Goal: Register for event/course

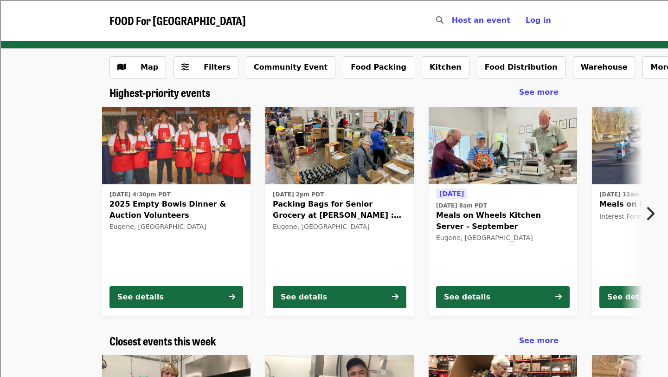
click at [654, 210] on icon "chevron-right icon" at bounding box center [649, 214] width 9 height 18
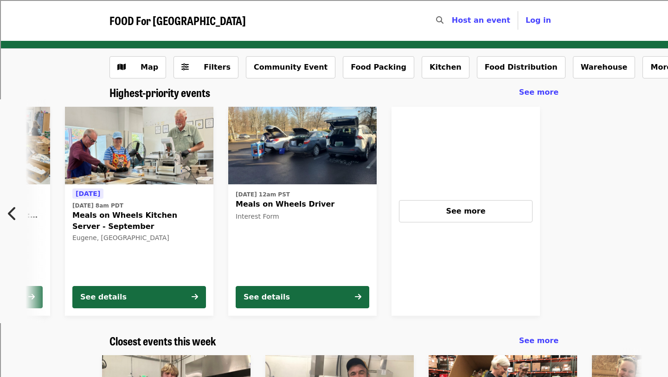
scroll to position [0, 412]
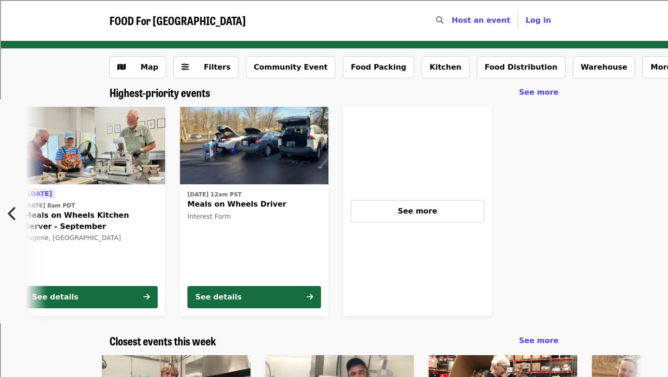
click at [235, 202] on span "Meals on Wheels Driver" at bounding box center [254, 203] width 134 height 11
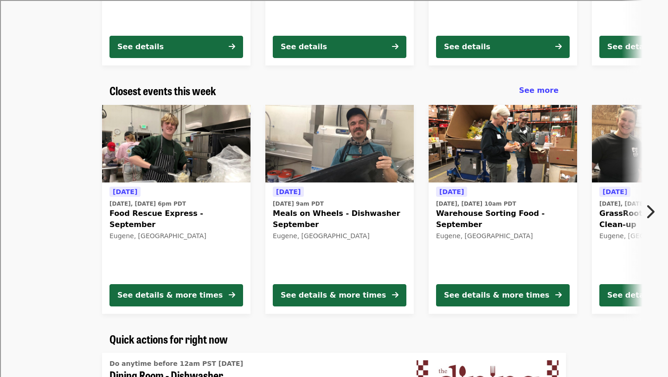
scroll to position [256, 0]
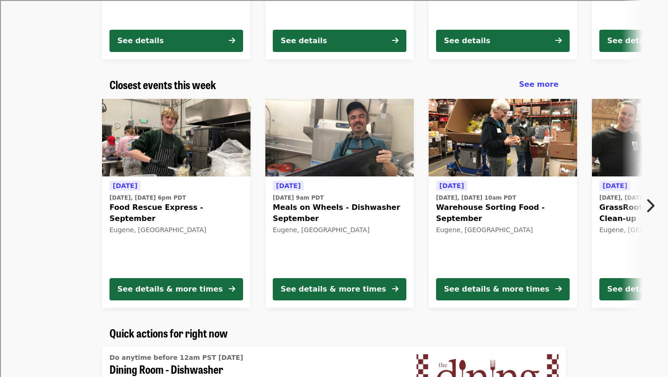
click at [650, 209] on icon "chevron-right icon" at bounding box center [649, 206] width 9 height 18
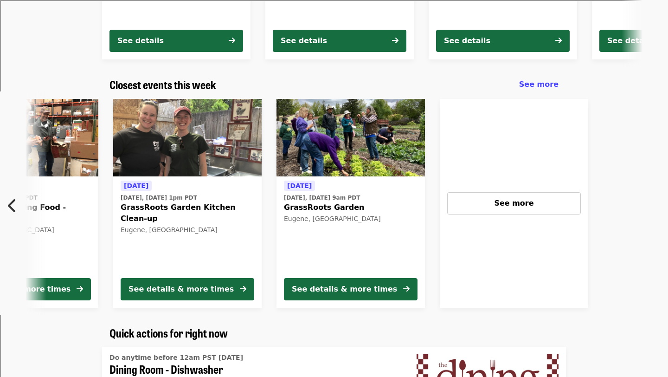
scroll to position [0, 499]
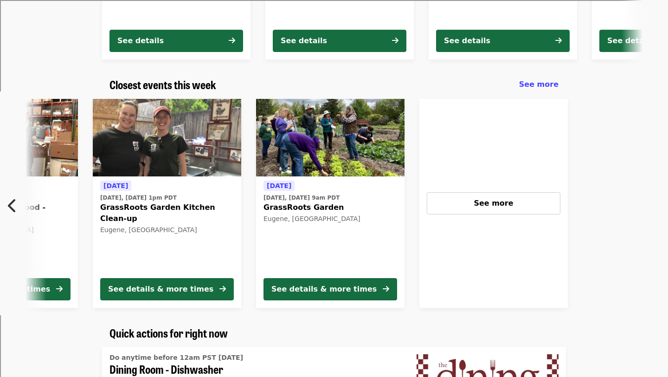
click at [14, 217] on button "Previous item" at bounding box center [15, 205] width 31 height 26
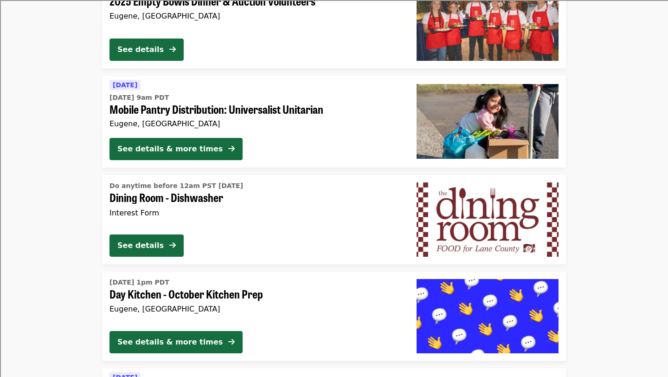
scroll to position [619, 0]
